Goal: Task Accomplishment & Management: Complete application form

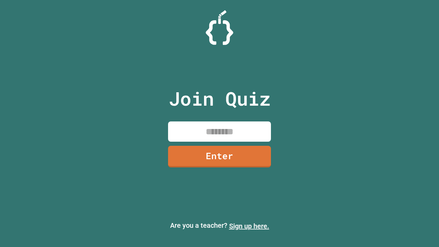
click at [249, 226] on link "Sign up here." at bounding box center [249, 226] width 40 height 8
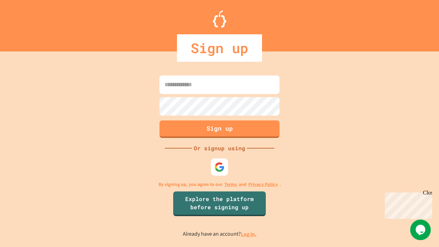
click at [249, 234] on link "Log in." at bounding box center [249, 234] width 16 height 7
